Goal: Task Accomplishment & Management: Manage account settings

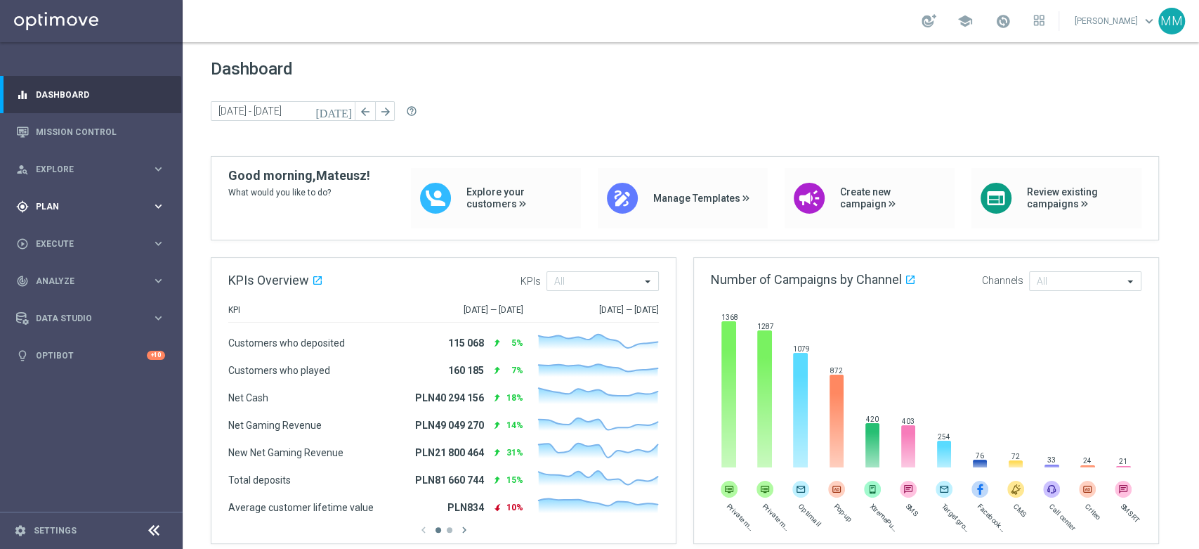
click at [147, 218] on div "gps_fixed Plan keyboard_arrow_right" at bounding box center [90, 206] width 181 height 37
click at [112, 233] on link "Target Groups" at bounding box center [92, 235] width 110 height 11
